Goal: Navigation & Orientation: Find specific page/section

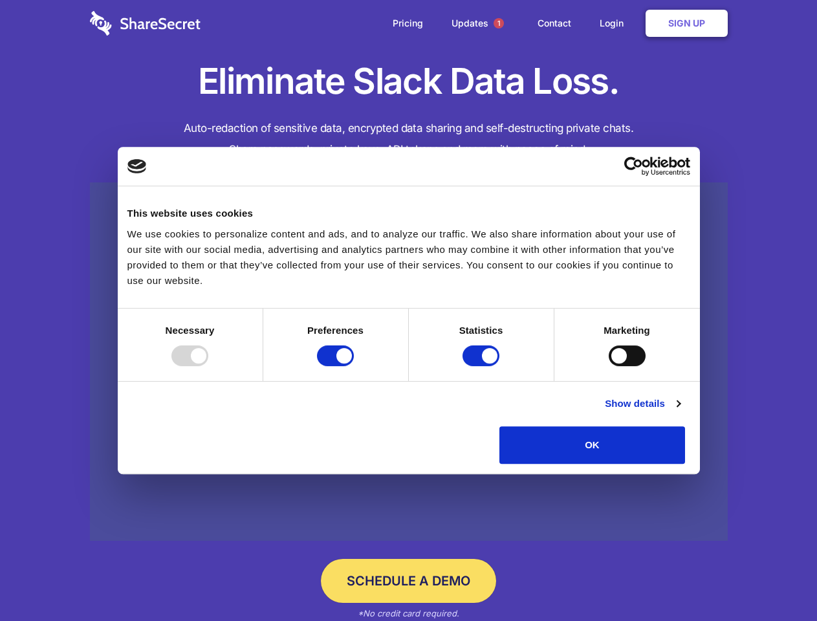
click at [208, 366] on div at bounding box center [189, 355] width 37 height 21
click at [354, 366] on input "Preferences" at bounding box center [335, 355] width 37 height 21
checkbox input "false"
click at [482, 366] on input "Statistics" at bounding box center [480, 355] width 37 height 21
checkbox input "false"
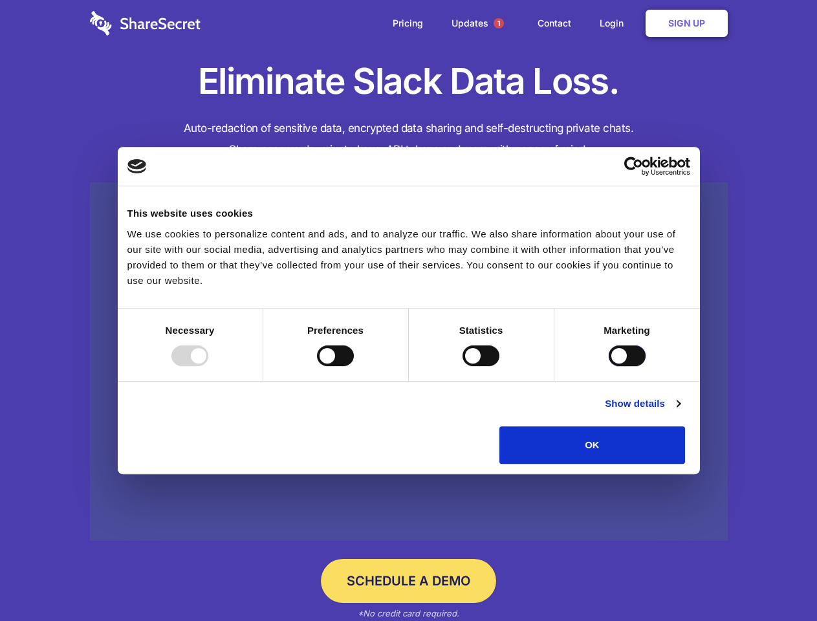
click at [608, 366] on input "Marketing" at bounding box center [626, 355] width 37 height 21
checkbox input "true"
click at [680, 411] on link "Show details" at bounding box center [642, 404] width 75 height 16
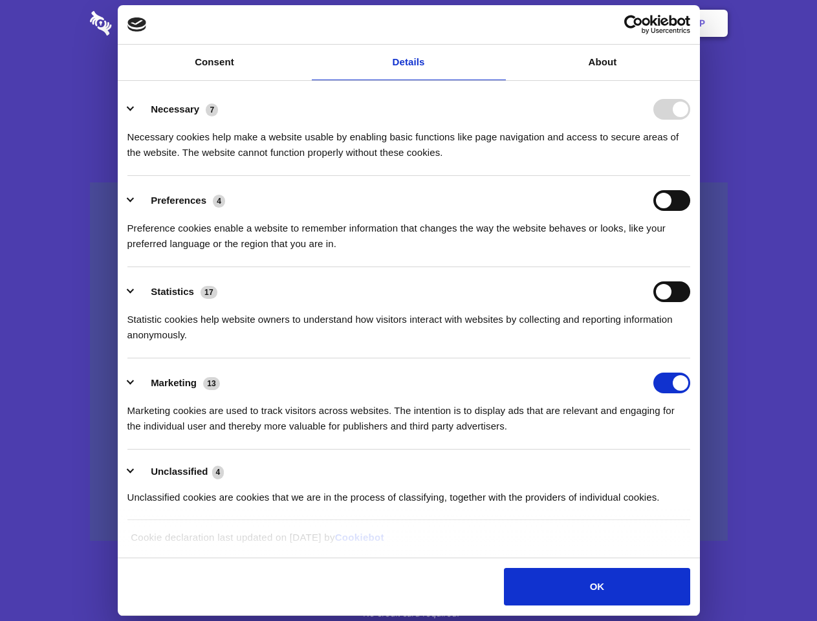
click at [690, 176] on li "Necessary 7 Necessary cookies help make a website usable by enabling basic func…" at bounding box center [408, 130] width 563 height 91
click at [498, 23] on span "1" at bounding box center [498, 23] width 10 height 10
